Goal: Task Accomplishment & Management: Manage account settings

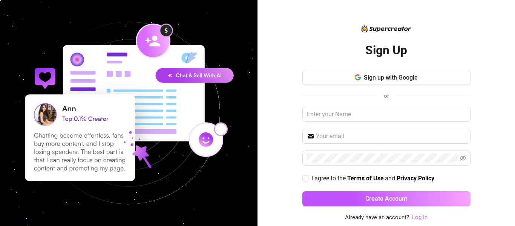
click at [418, 216] on link "Log In" at bounding box center [419, 217] width 15 height 7
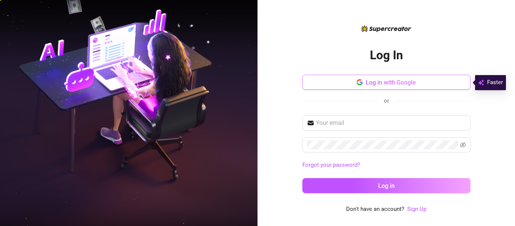
click at [385, 83] on span "Log in with Google" at bounding box center [391, 82] width 50 height 7
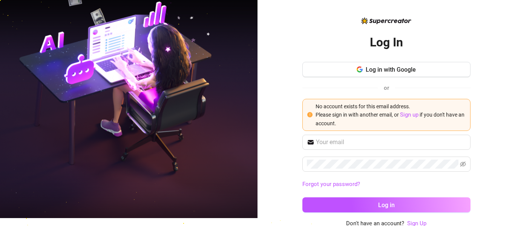
scroll to position [10, 0]
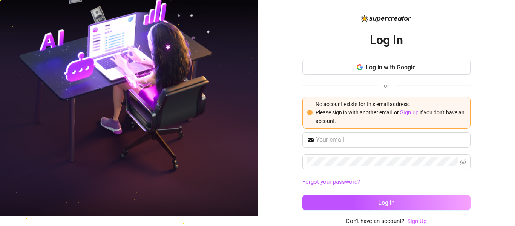
click at [412, 222] on link "Sign Up" at bounding box center [416, 221] width 19 height 7
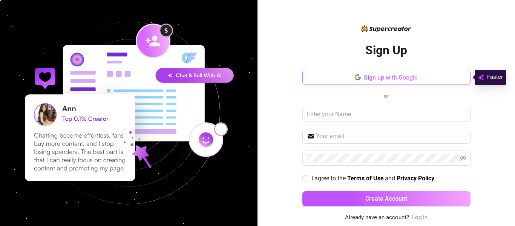
click at [374, 77] on span "Sign up with Google" at bounding box center [391, 77] width 54 height 7
